Goal: Task Accomplishment & Management: Use online tool/utility

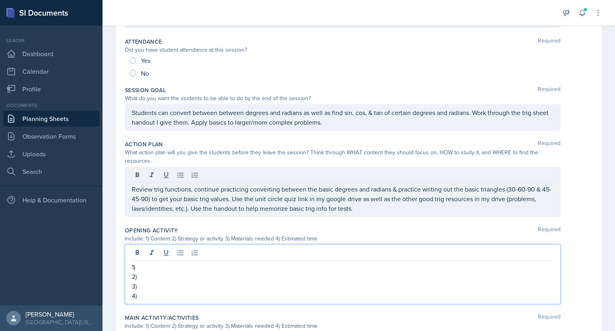
click at [193, 250] on div "1) 2) 3) 4)" at bounding box center [343, 274] width 436 height 60
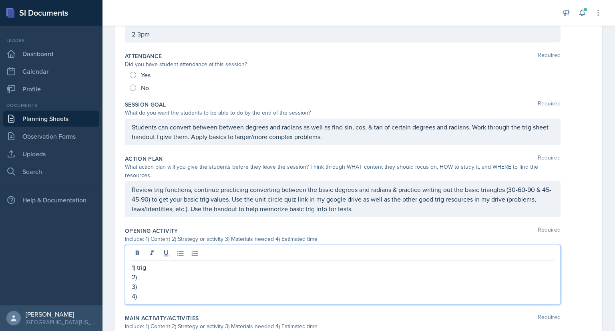
click at [145, 278] on p "2)" at bounding box center [343, 277] width 422 height 10
click at [141, 287] on p "3)" at bounding box center [343, 287] width 422 height 10
click at [167, 295] on p "4)" at bounding box center [343, 296] width 422 height 10
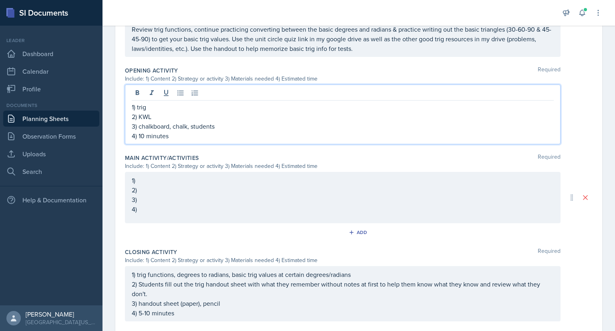
scroll to position [213, 0]
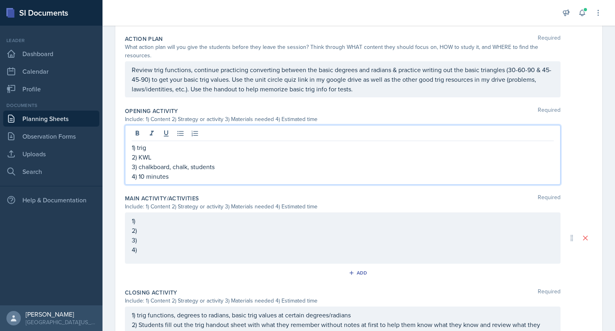
click at [157, 221] on p "1)" at bounding box center [343, 221] width 422 height 10
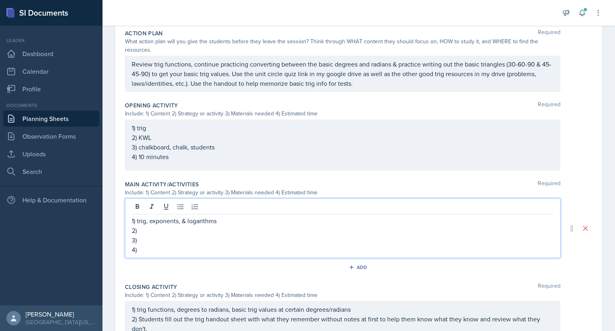
click at [153, 228] on p "2)" at bounding box center [343, 231] width 422 height 10
click at [159, 227] on p "2) boardwork model" at bounding box center [343, 231] width 422 height 10
click at [159, 241] on p "3)" at bounding box center [343, 240] width 422 height 10
click at [195, 231] on p "2) boardwork model" at bounding box center [343, 231] width 422 height 10
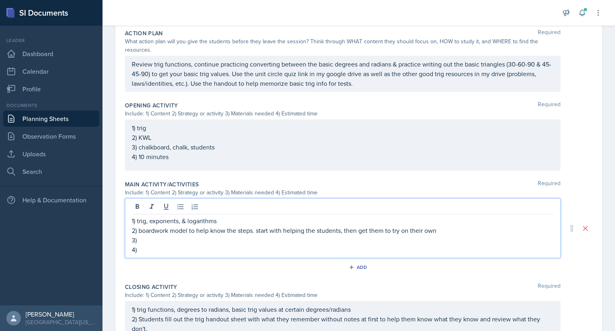
click at [179, 238] on p "3)" at bounding box center [343, 240] width 422 height 10
click at [155, 249] on p "4)" at bounding box center [343, 250] width 422 height 10
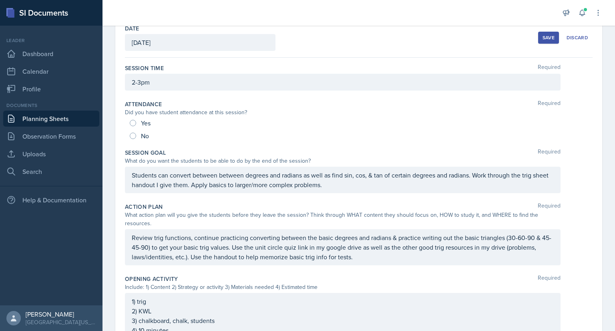
scroll to position [0, 0]
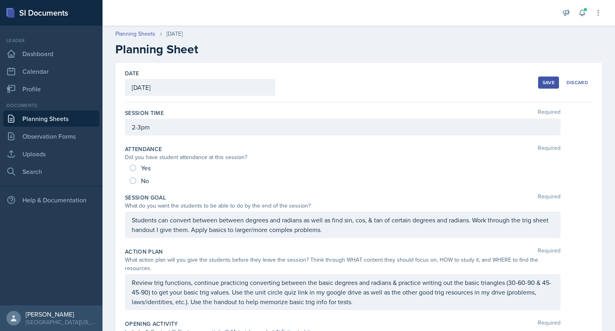
click at [538, 84] on button "Save" at bounding box center [548, 83] width 21 height 12
